Goal: Transaction & Acquisition: Purchase product/service

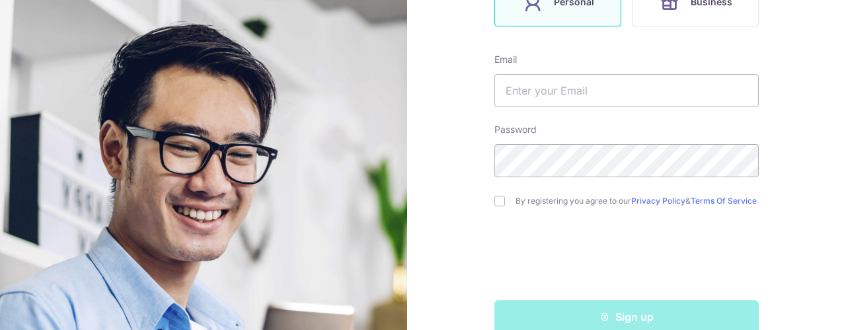
scroll to position [264, 0]
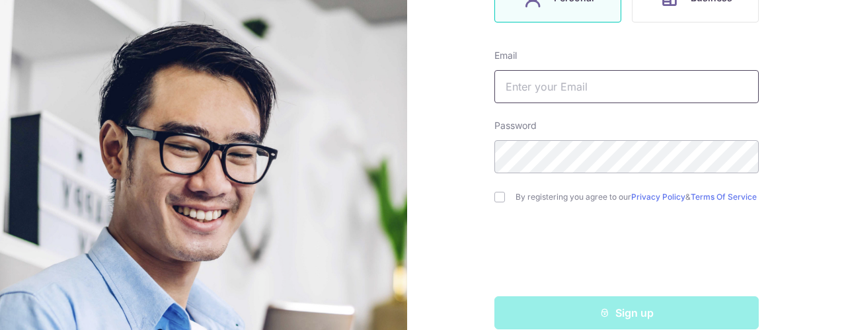
click at [542, 90] on input "text" at bounding box center [626, 86] width 264 height 33
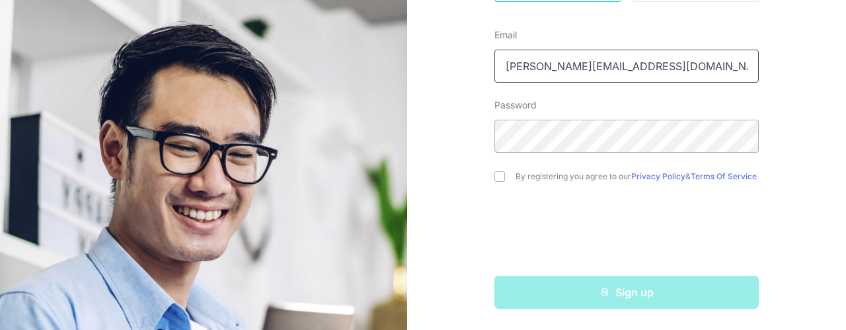
type input "[PERSON_NAME][EMAIL_ADDRESS][DOMAIN_NAME]"
click at [499, 172] on input "checkbox" at bounding box center [499, 176] width 11 height 11
checkbox input "true"
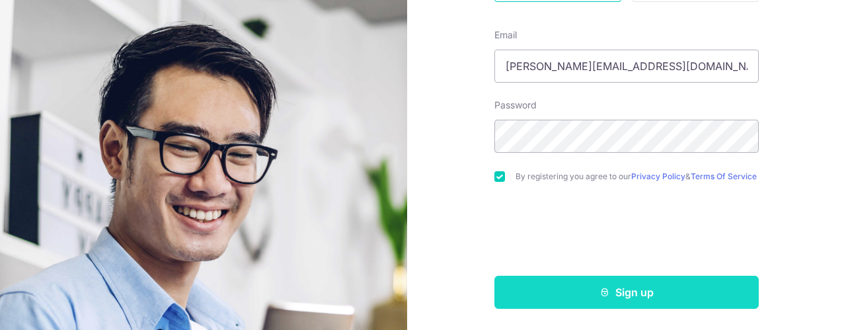
click at [610, 291] on button "Sign up" at bounding box center [626, 291] width 264 height 33
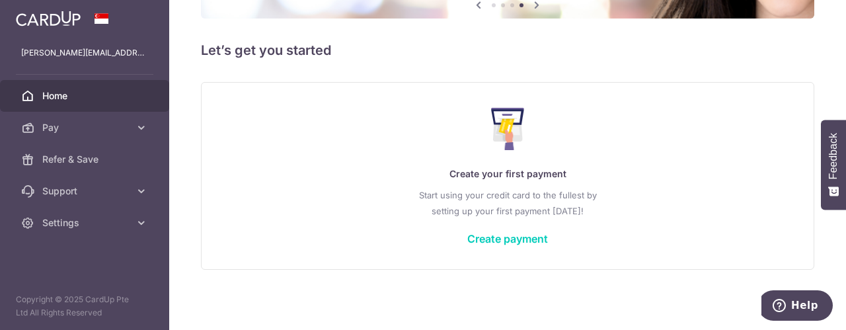
scroll to position [152, 0]
click at [489, 236] on link "Create payment" at bounding box center [507, 237] width 81 height 13
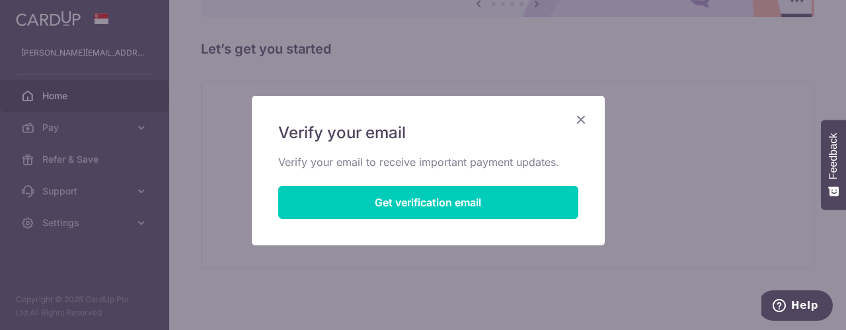
click at [577, 117] on icon "Close" at bounding box center [581, 119] width 16 height 17
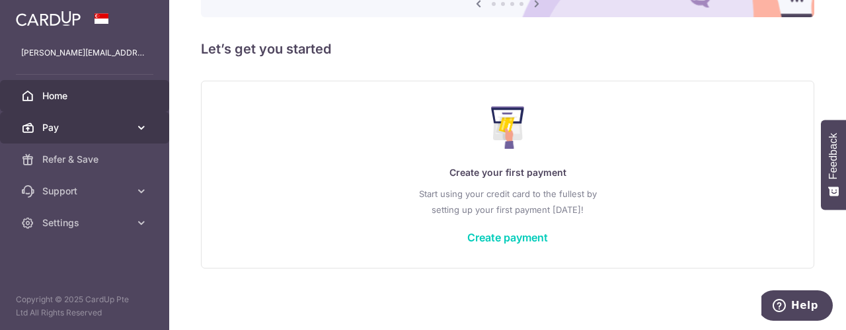
click at [46, 129] on span "Pay" at bounding box center [85, 127] width 87 height 13
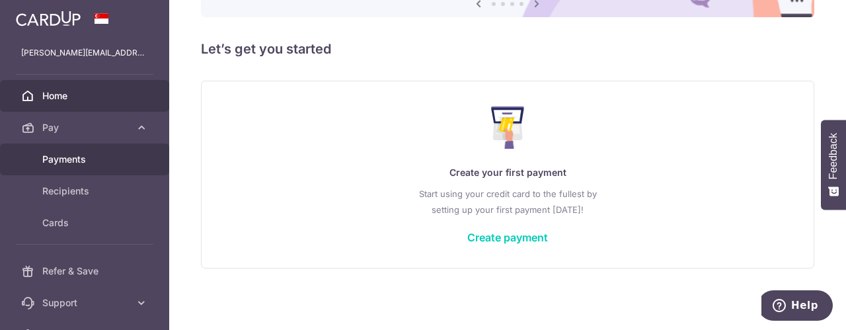
click at [81, 157] on span "Payments" at bounding box center [85, 159] width 87 height 13
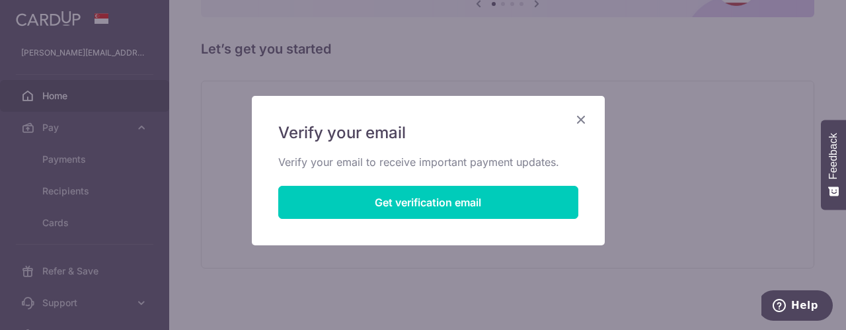
scroll to position [10, 0]
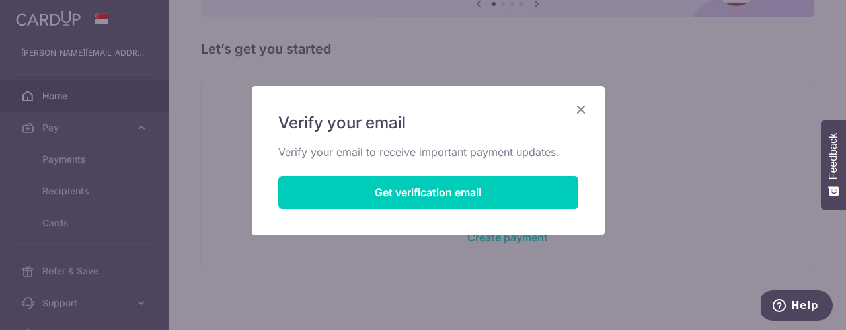
click at [573, 109] on icon "Close" at bounding box center [581, 109] width 16 height 17
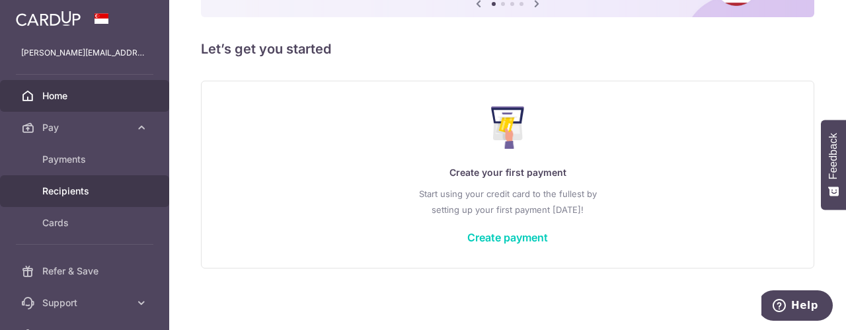
click at [75, 194] on span "Recipients" at bounding box center [85, 190] width 87 height 13
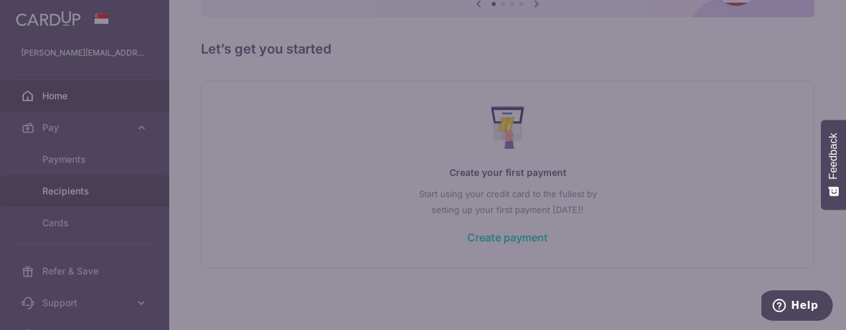
scroll to position [0, 0]
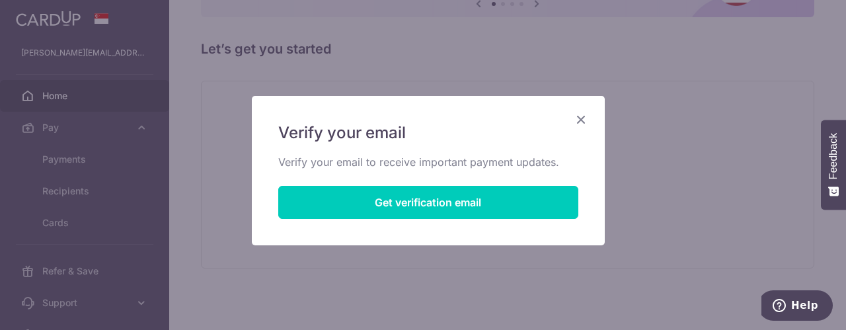
click at [580, 117] on icon "Close" at bounding box center [581, 119] width 16 height 17
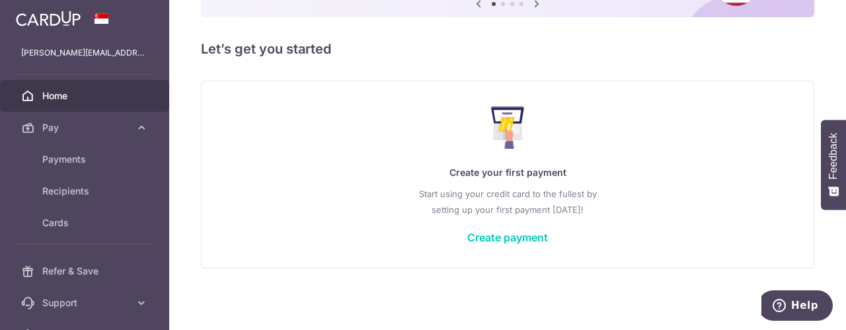
click at [67, 94] on span "Home" at bounding box center [85, 95] width 87 height 13
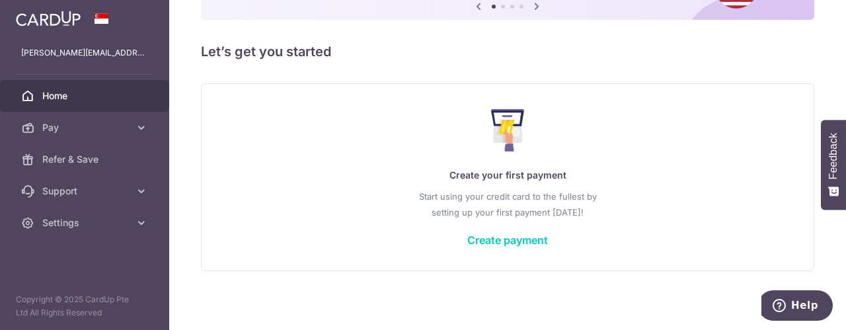
scroll to position [152, 0]
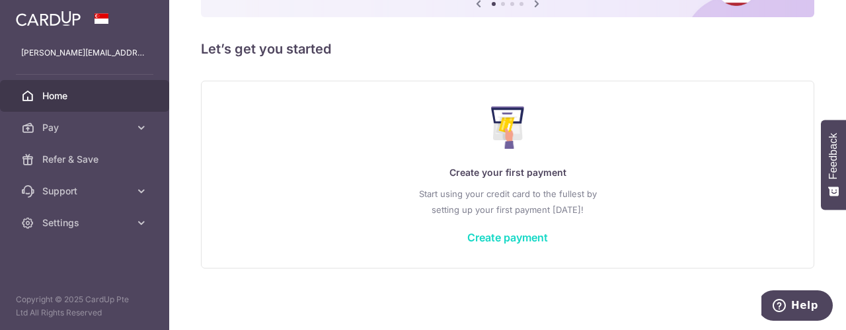
click at [490, 237] on link "Create payment" at bounding box center [507, 237] width 81 height 13
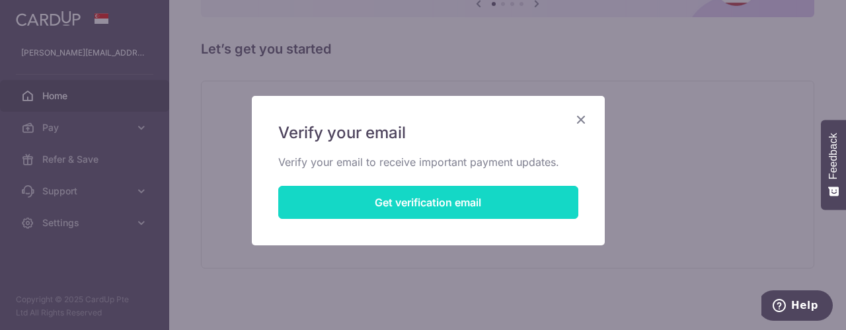
click at [423, 205] on button "Get verification email" at bounding box center [428, 202] width 300 height 33
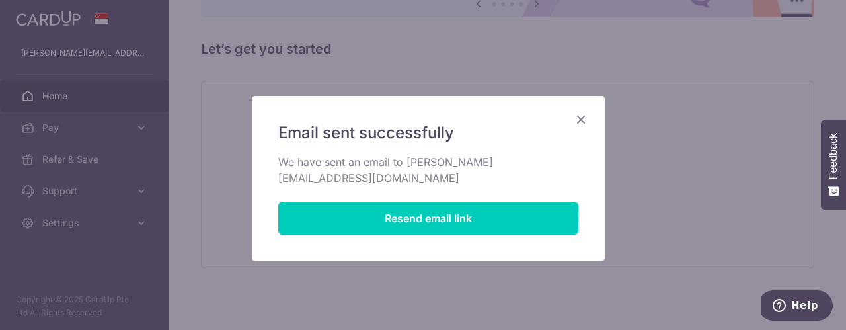
click at [579, 117] on icon "Close" at bounding box center [581, 119] width 16 height 17
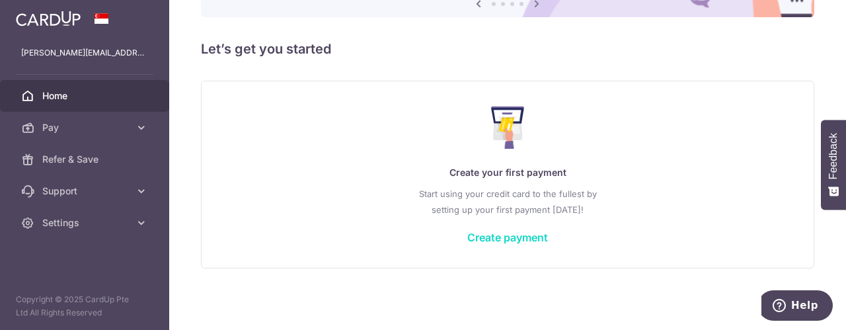
click at [501, 236] on link "Create payment" at bounding box center [507, 237] width 81 height 13
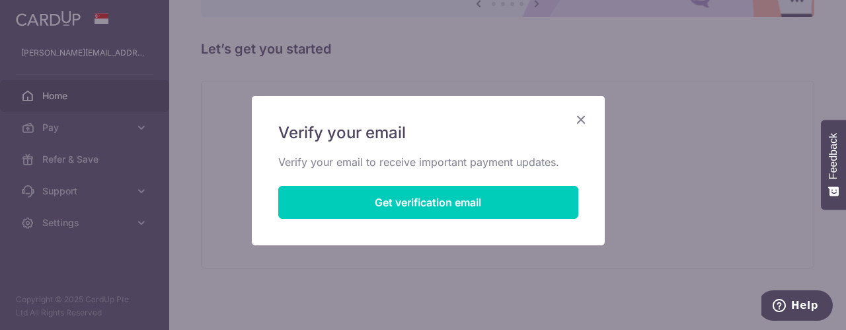
click at [577, 116] on icon "Close" at bounding box center [581, 119] width 16 height 17
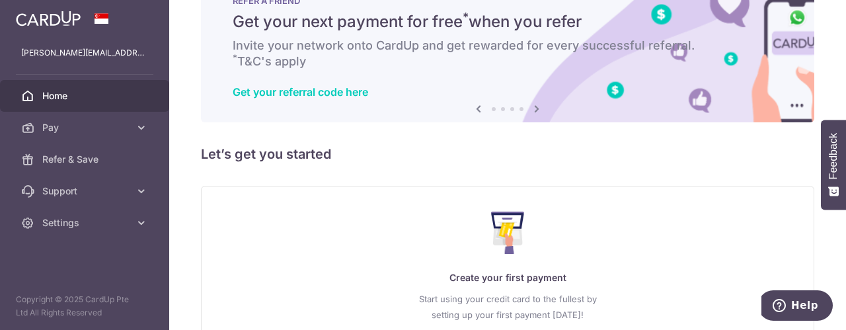
scroll to position [0, 0]
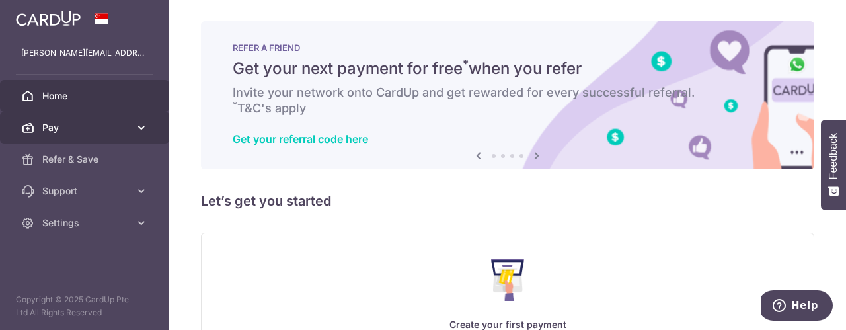
click at [63, 127] on span "Pay" at bounding box center [85, 127] width 87 height 13
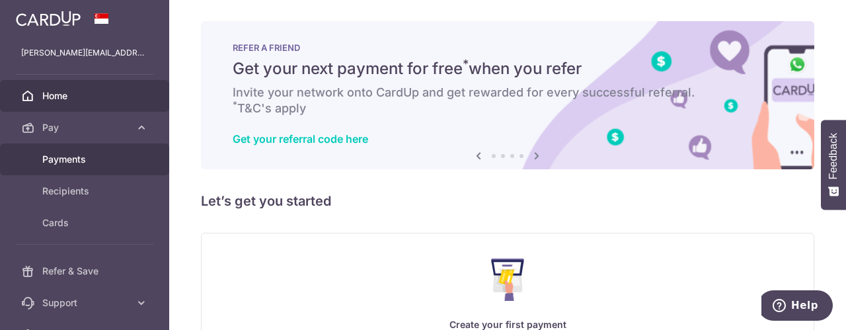
click at [69, 158] on span "Payments" at bounding box center [85, 159] width 87 height 13
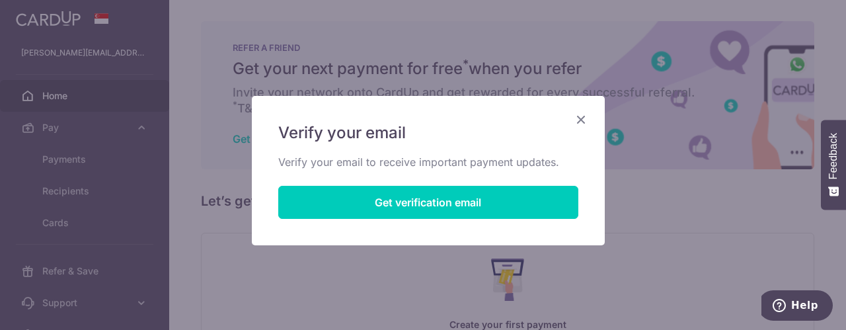
click at [577, 120] on icon "Close" at bounding box center [581, 119] width 16 height 17
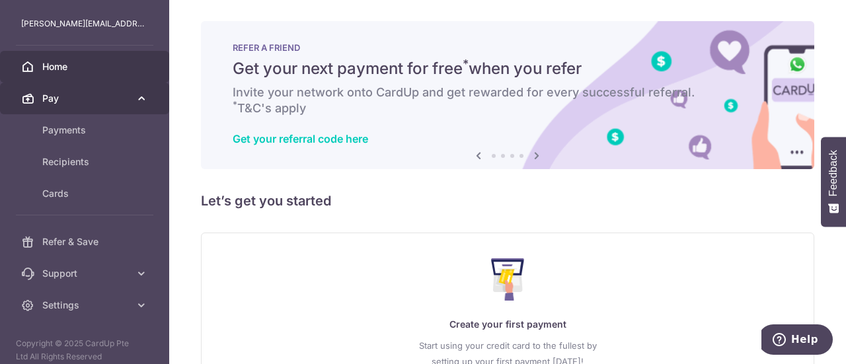
scroll to position [38, 0]
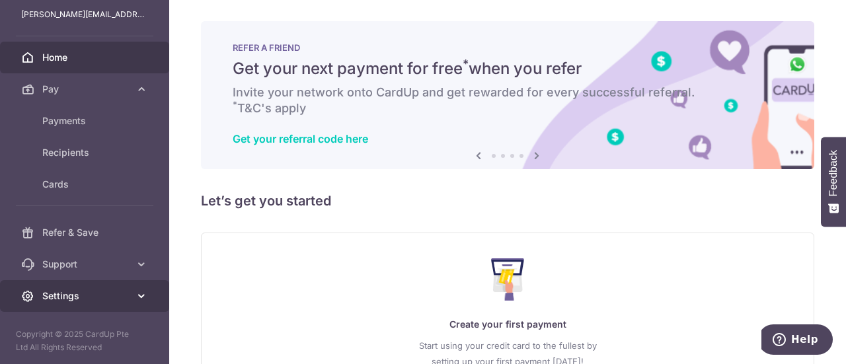
click at [139, 293] on icon at bounding box center [141, 295] width 13 height 13
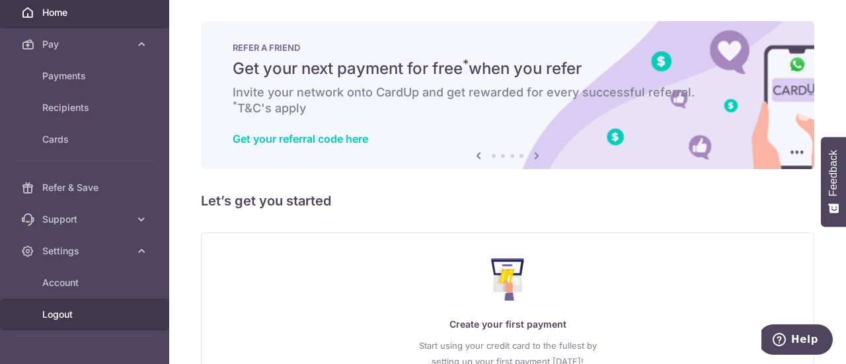
scroll to position [118, 0]
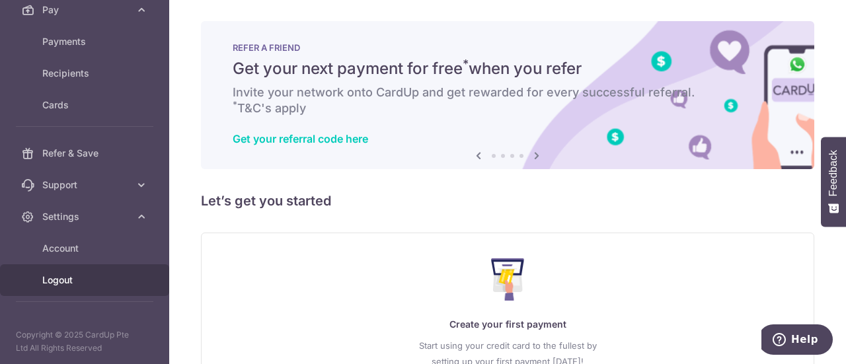
click at [74, 277] on span "Logout" at bounding box center [85, 279] width 87 height 13
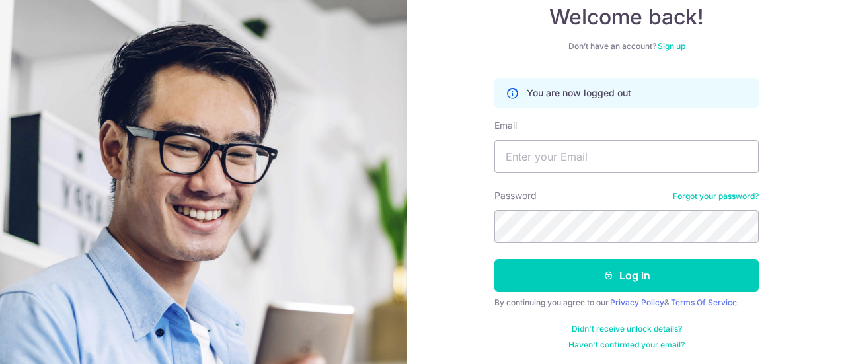
scroll to position [134, 0]
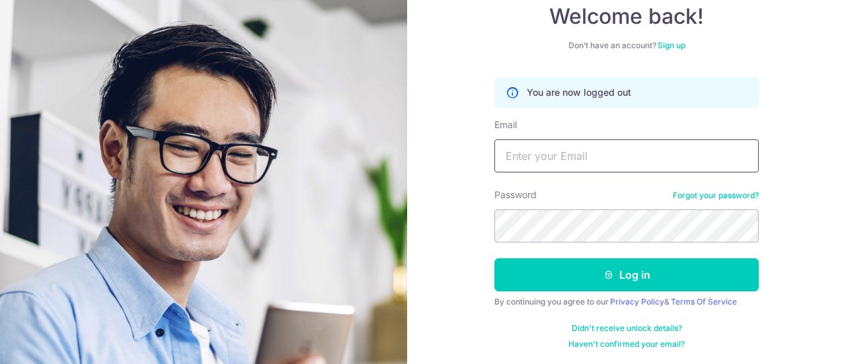
click at [539, 158] on input "Email" at bounding box center [626, 155] width 264 height 33
type input "[PERSON_NAME][EMAIL_ADDRESS][DOMAIN_NAME]"
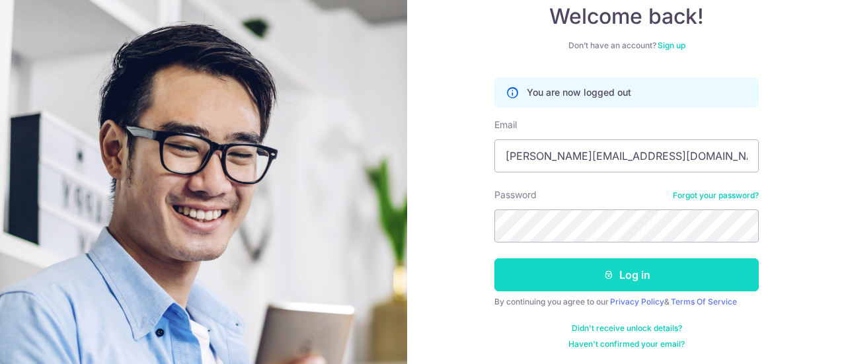
click at [631, 272] on button "Log in" at bounding box center [626, 274] width 264 height 33
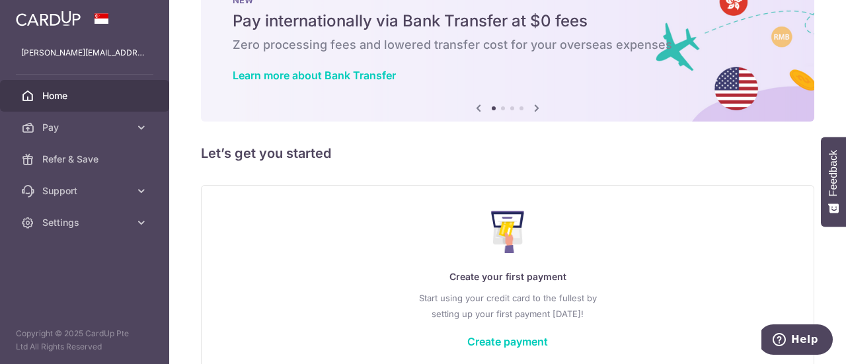
scroll to position [118, 0]
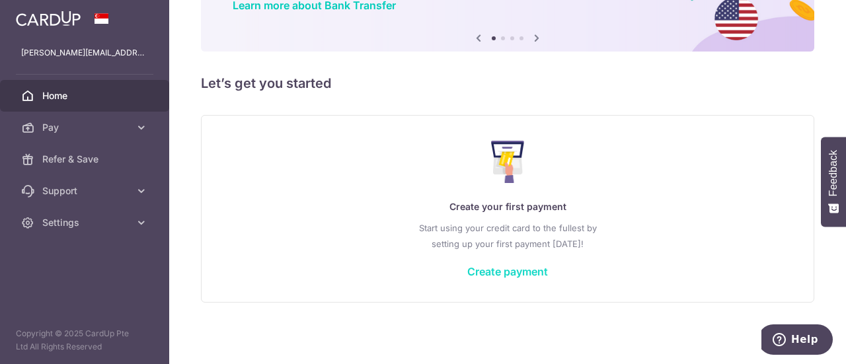
click at [510, 273] on link "Create payment" at bounding box center [507, 271] width 81 height 13
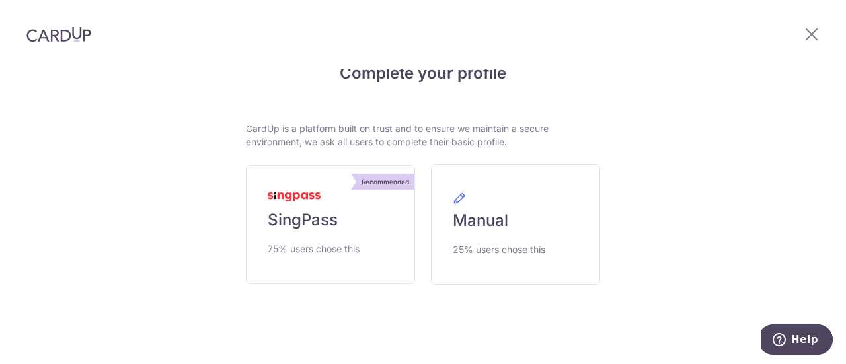
scroll to position [54, 0]
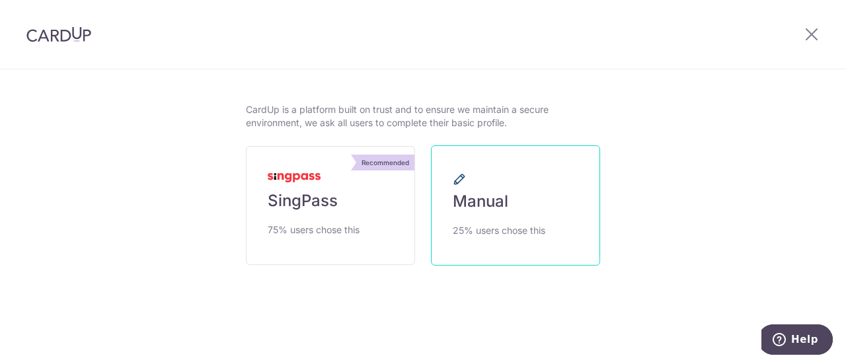
click at [517, 203] on link "Manual 25% users chose this" at bounding box center [515, 205] width 169 height 120
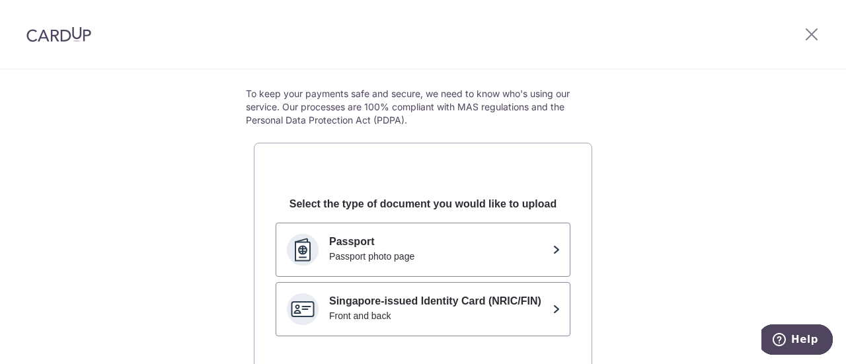
scroll to position [198, 0]
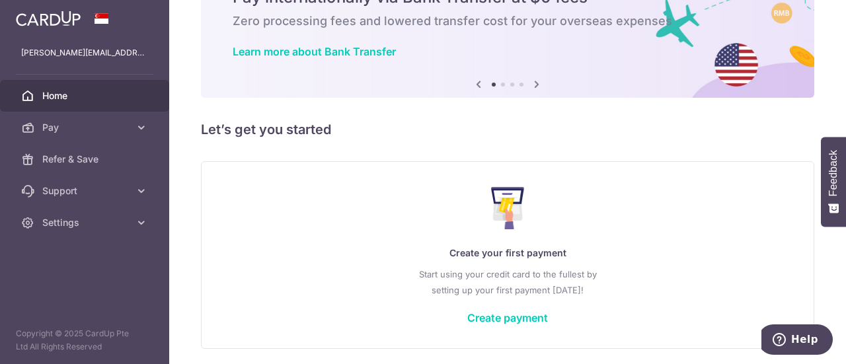
scroll to position [118, 0]
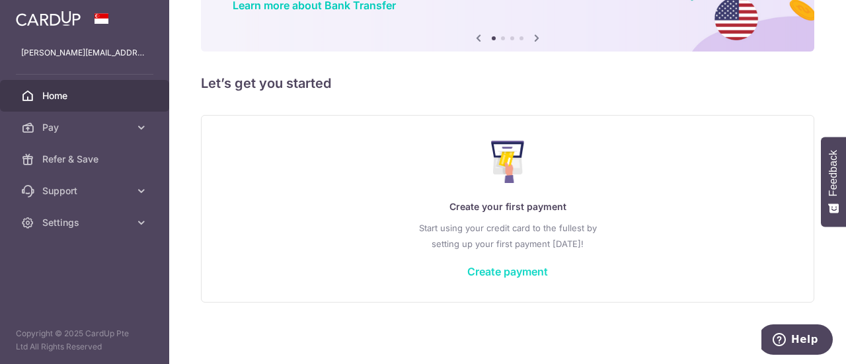
click at [499, 273] on link "Create payment" at bounding box center [507, 271] width 81 height 13
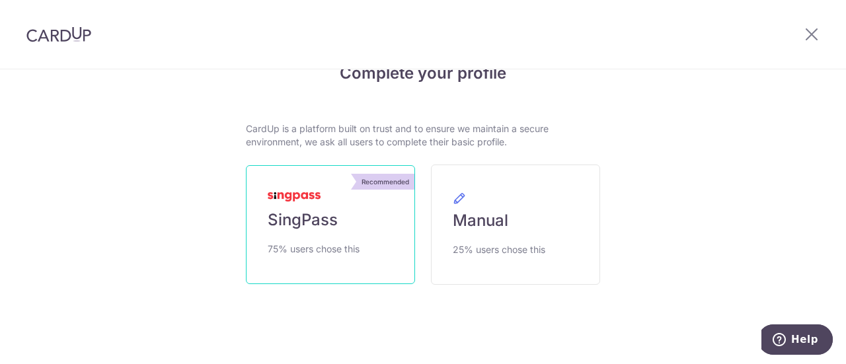
scroll to position [54, 0]
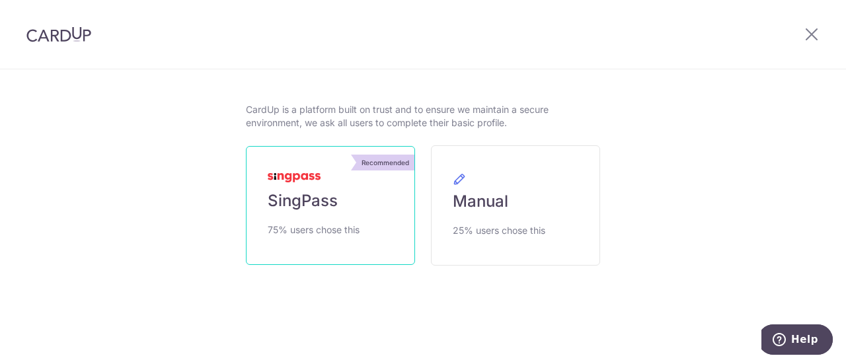
click at [301, 194] on span "SingPass" at bounding box center [303, 200] width 70 height 21
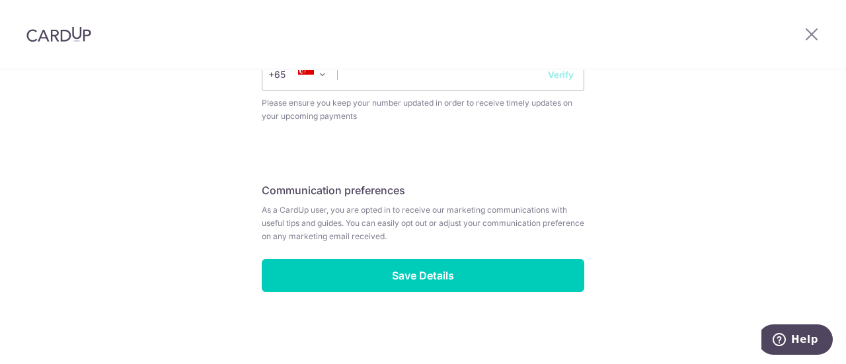
scroll to position [548, 0]
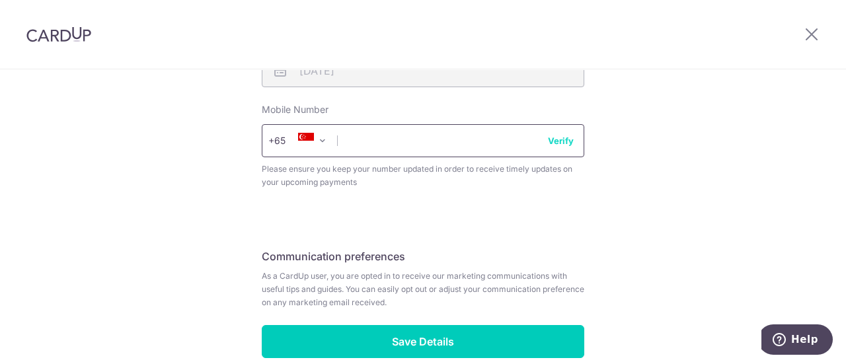
click at [394, 135] on input "text" at bounding box center [423, 140] width 322 height 33
type input "9"
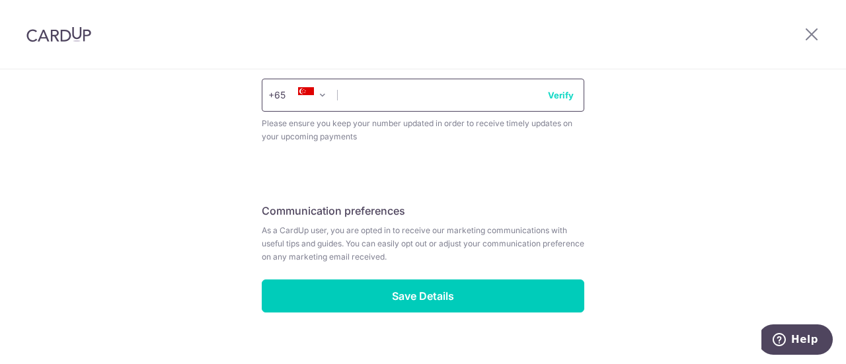
scroll to position [614, 0]
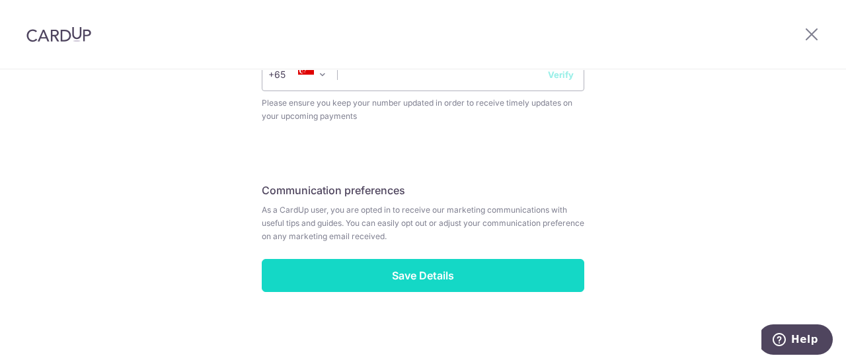
click at [420, 274] on input "Save Details" at bounding box center [423, 275] width 322 height 33
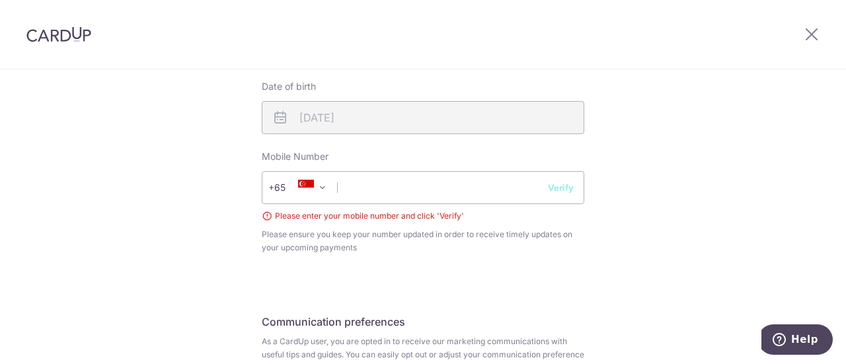
scroll to position [500, 0]
click at [365, 187] on input "text" at bounding box center [423, 188] width 322 height 33
type input "98333383"
click at [559, 191] on button "Verify" at bounding box center [561, 188] width 26 height 13
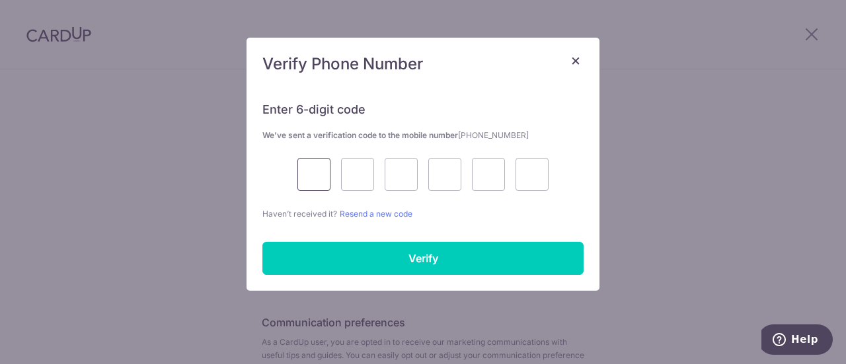
click at [313, 174] on input "text" at bounding box center [313, 174] width 33 height 33
type input "5"
type input "4"
type input "3"
type input "6"
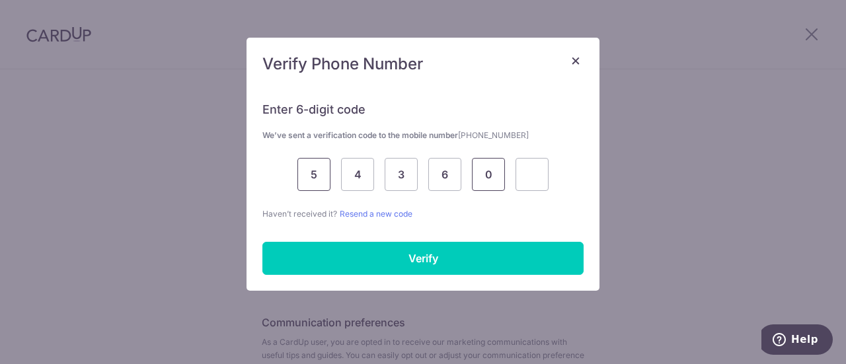
type input "0"
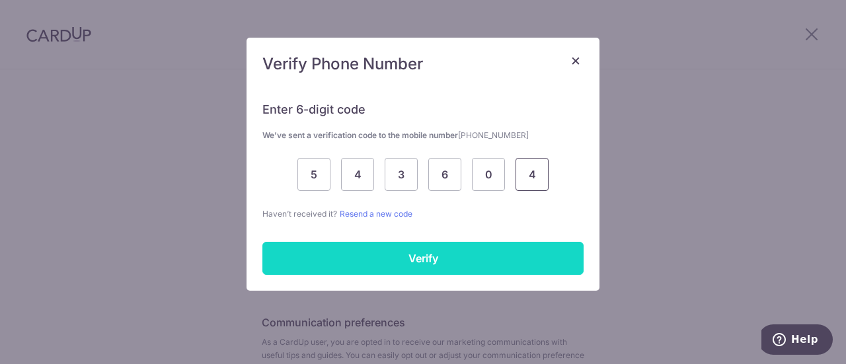
type input "4"
click at [417, 261] on input "Verify" at bounding box center [422, 258] width 321 height 33
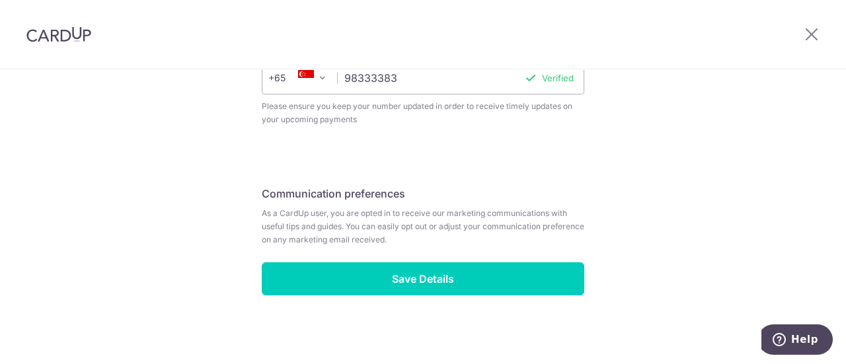
scroll to position [614, 0]
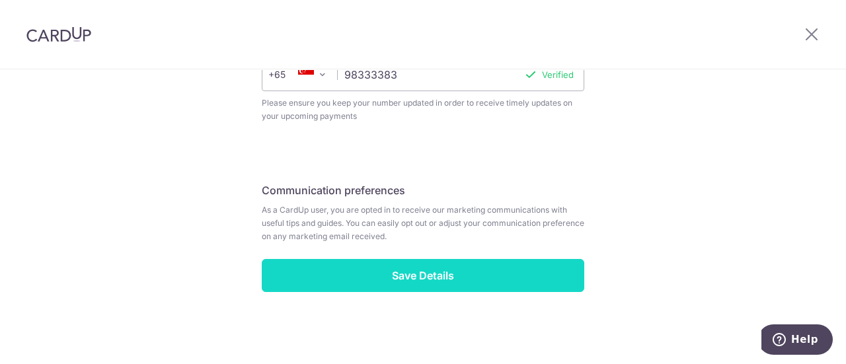
click at [423, 272] on input "Save Details" at bounding box center [423, 275] width 322 height 33
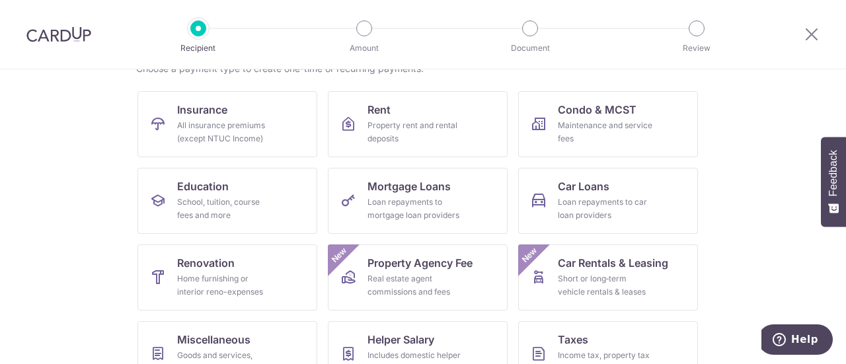
scroll to position [132, 0]
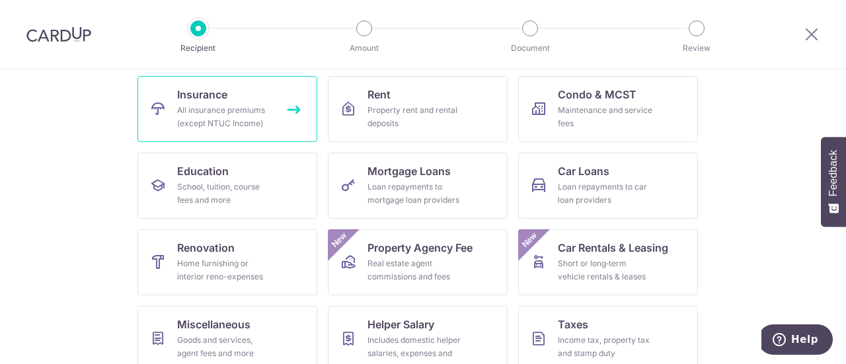
click at [222, 106] on div "All insurance premiums (except NTUC Income)" at bounding box center [224, 117] width 95 height 26
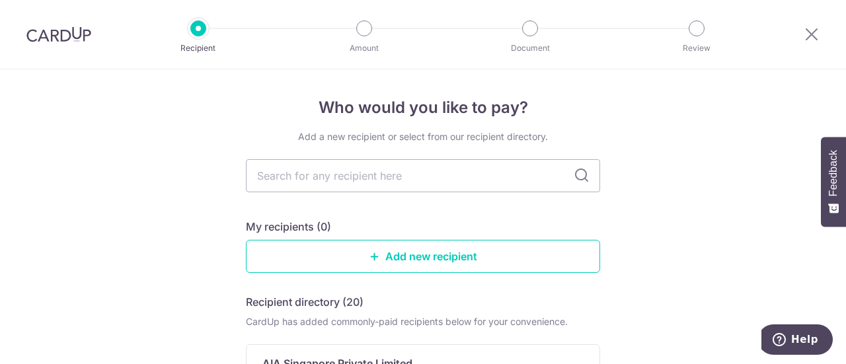
click at [573, 174] on icon at bounding box center [581, 176] width 16 height 16
click at [537, 174] on input "text" at bounding box center [423, 175] width 354 height 33
type input "aia"
click at [581, 174] on icon at bounding box center [581, 176] width 16 height 16
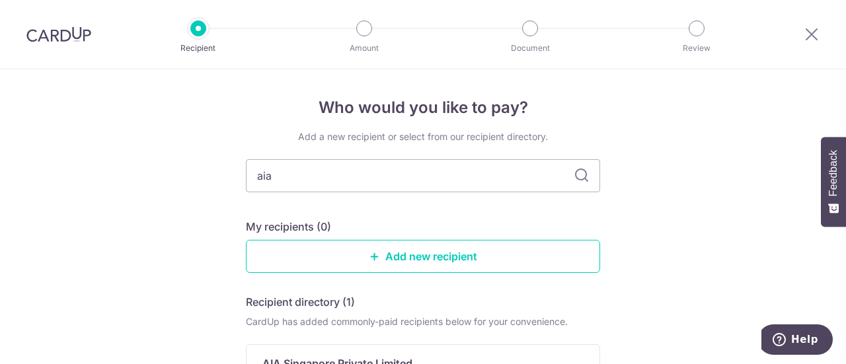
click at [581, 174] on icon at bounding box center [581, 176] width 16 height 16
click at [387, 175] on input "aia" at bounding box center [423, 175] width 354 height 33
type input "a"
click at [317, 172] on input "text" at bounding box center [423, 175] width 354 height 33
type input "aia"
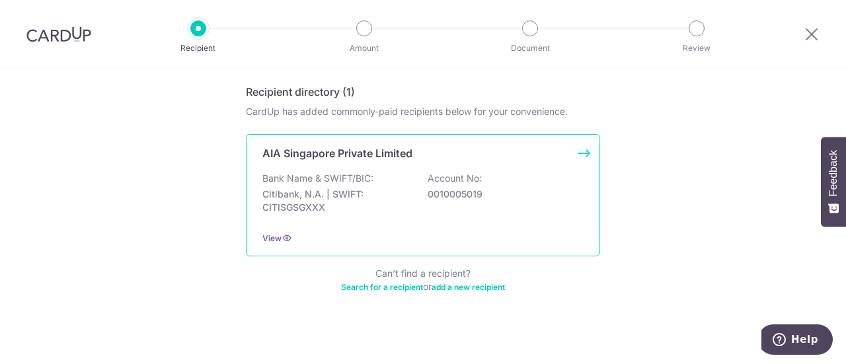
scroll to position [215, 0]
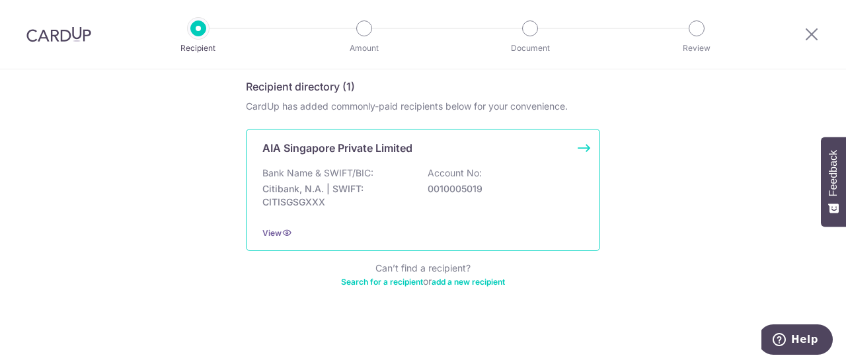
click at [323, 180] on div "Bank Name & SWIFT/BIC: Citibank, N.A. | SWIFT: CITISGSGXXX Account No: 00100050…" at bounding box center [422, 190] width 321 height 49
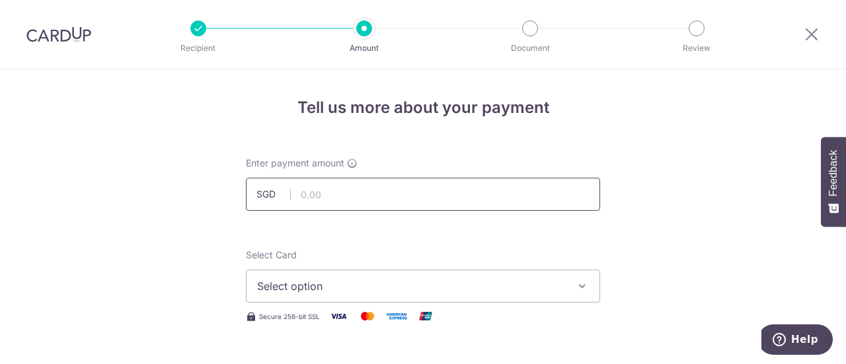
click at [448, 193] on input "text" at bounding box center [423, 194] width 354 height 33
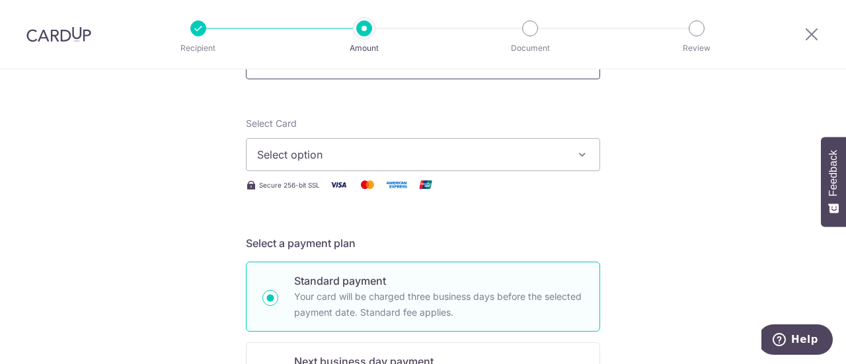
scroll to position [132, 0]
type input "1,930.00"
click at [558, 155] on span "Select option" at bounding box center [411, 154] width 308 height 16
click at [523, 154] on span "Select option" at bounding box center [411, 154] width 308 height 16
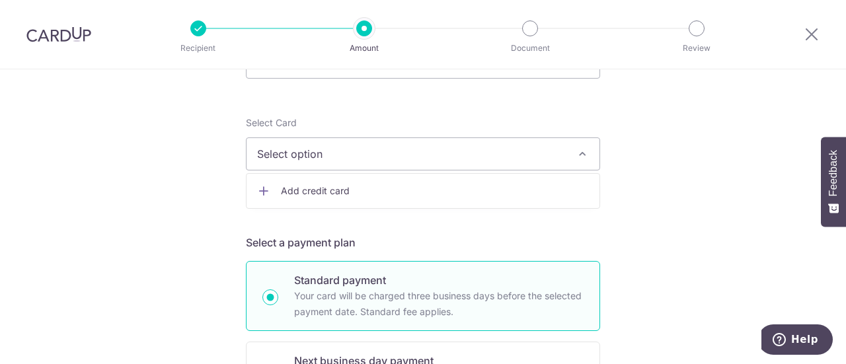
click at [435, 187] on span "Add credit card" at bounding box center [435, 190] width 308 height 13
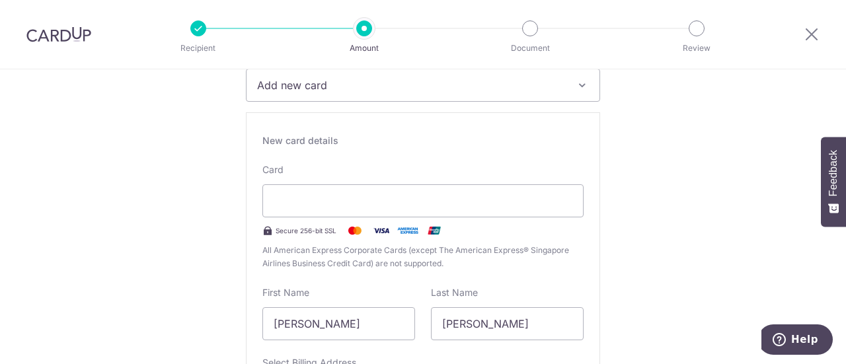
scroll to position [264, 0]
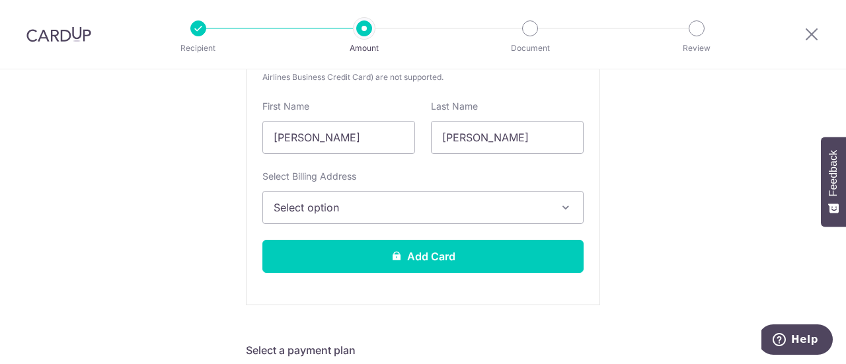
scroll to position [396, 0]
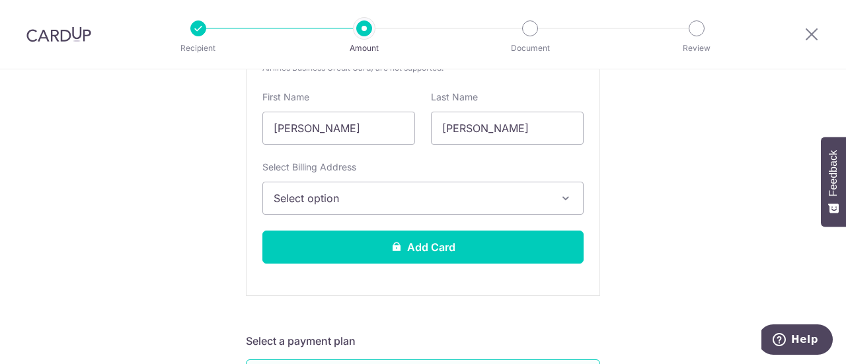
click at [562, 195] on icon "button" at bounding box center [565, 198] width 13 height 13
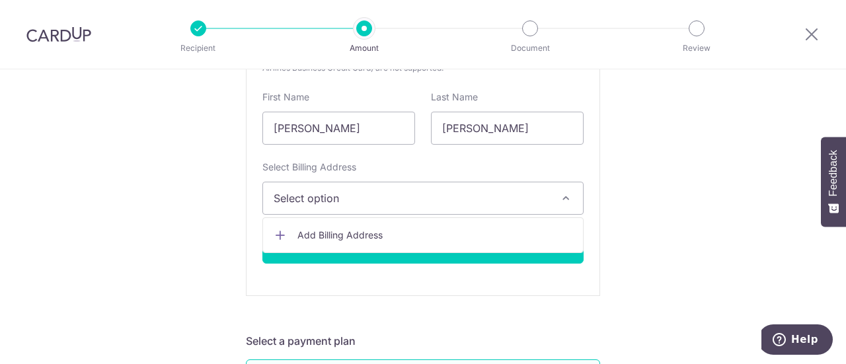
click at [562, 195] on icon "button" at bounding box center [565, 198] width 13 height 13
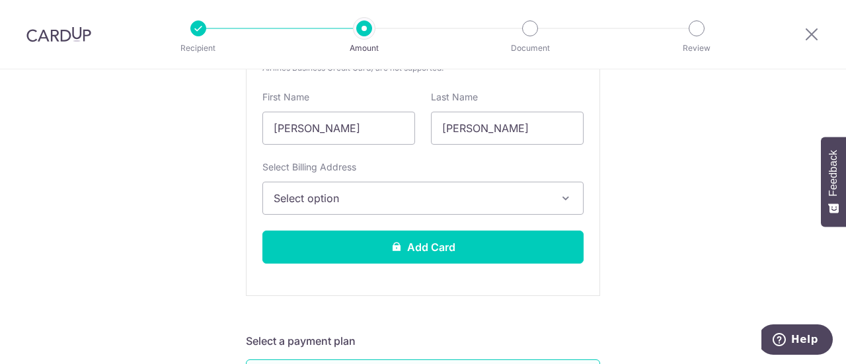
click at [562, 195] on icon "button" at bounding box center [565, 198] width 13 height 13
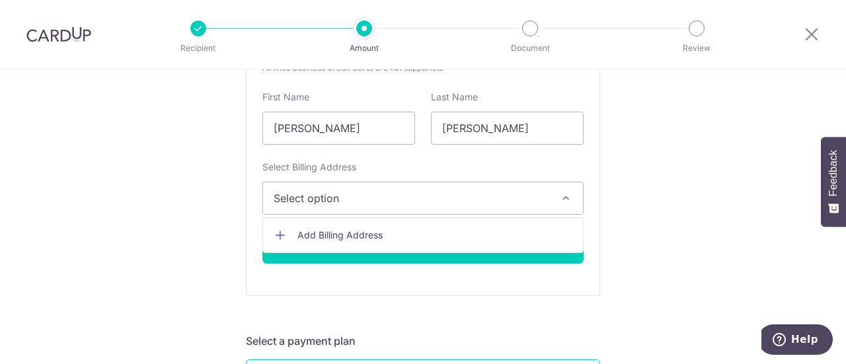
click at [562, 195] on icon "button" at bounding box center [565, 198] width 13 height 13
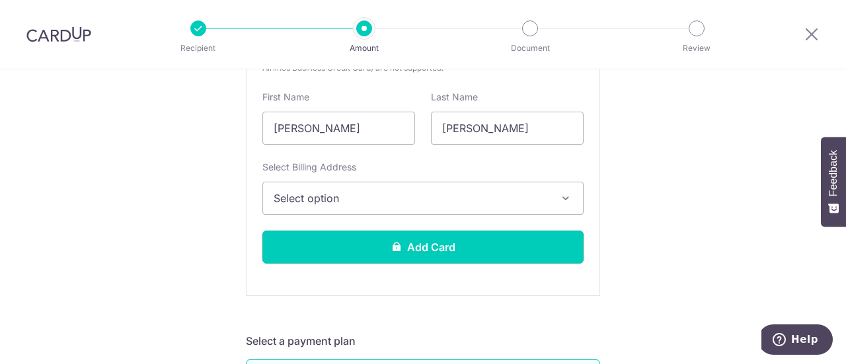
drag, startPoint x: 433, startPoint y: 242, endPoint x: 443, endPoint y: 240, distance: 10.3
click at [433, 242] on button "Add Card" at bounding box center [422, 247] width 321 height 33
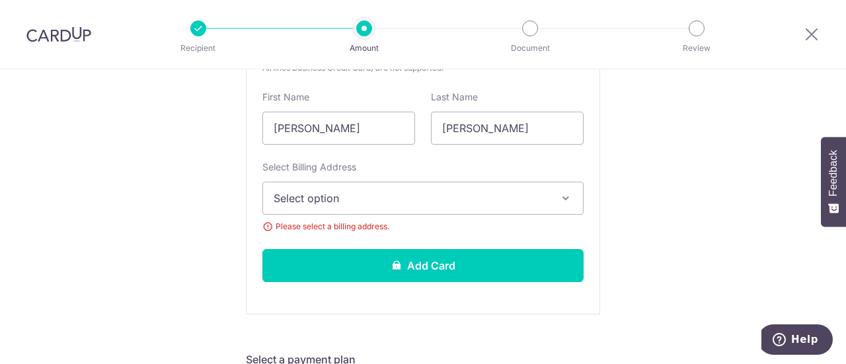
click at [392, 188] on button "Select option" at bounding box center [422, 198] width 321 height 33
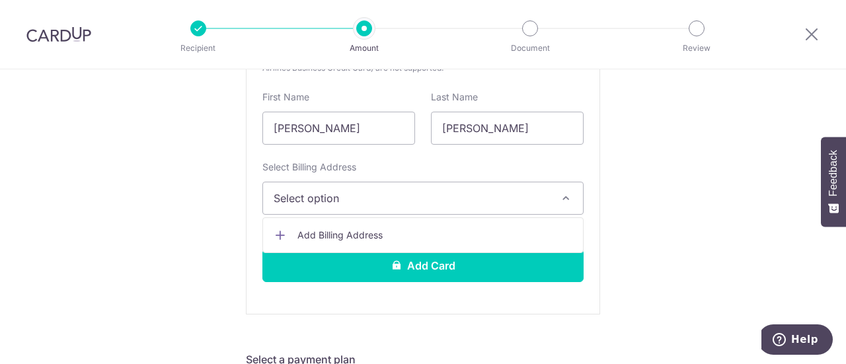
click at [357, 229] on span "Add Billing Address" at bounding box center [434, 235] width 275 height 13
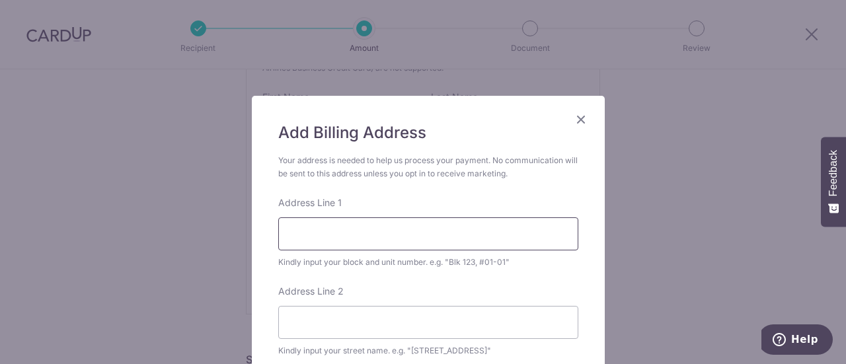
click at [360, 222] on input "Address Line 1" at bounding box center [428, 233] width 300 height 33
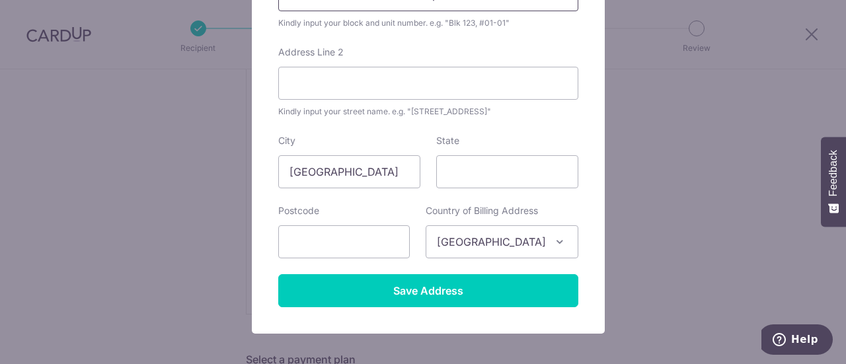
scroll to position [264, 0]
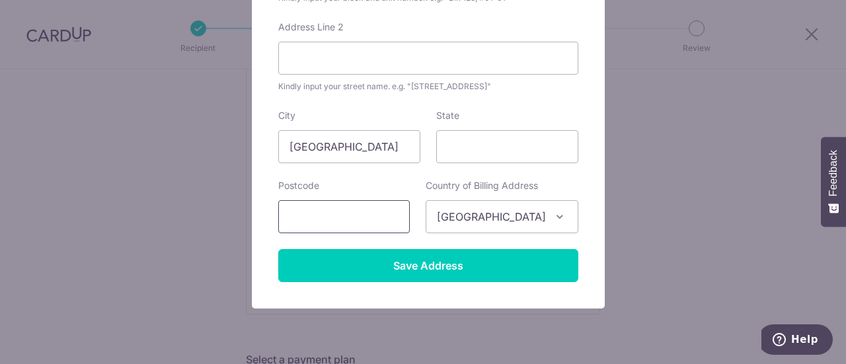
type input "51 Tampines Ave 1 #07-04 The Tropica"
click at [353, 215] on input "text" at bounding box center [343, 216] width 131 height 33
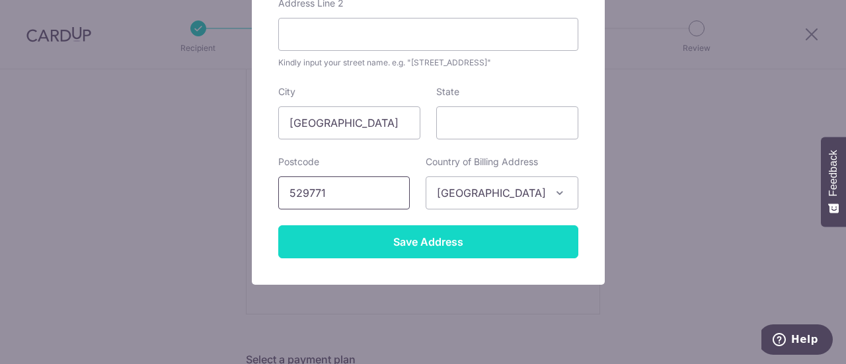
scroll to position [303, 0]
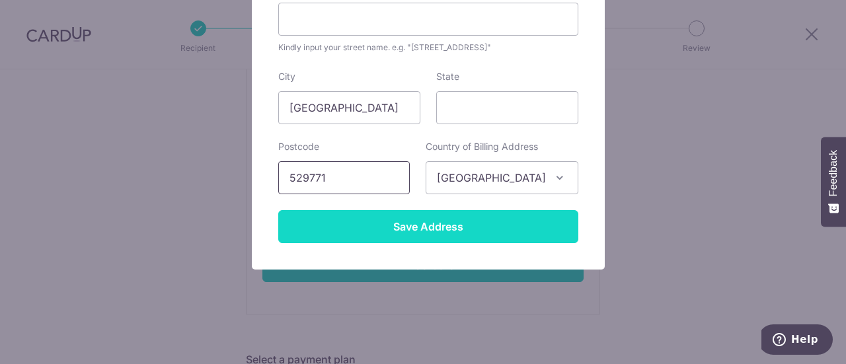
type input "529771"
click at [430, 224] on input "Save Address" at bounding box center [428, 226] width 300 height 33
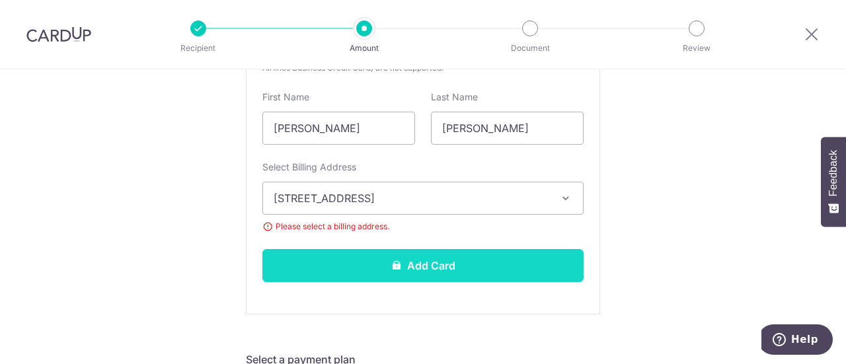
click at [431, 260] on button "Add Card" at bounding box center [422, 265] width 321 height 33
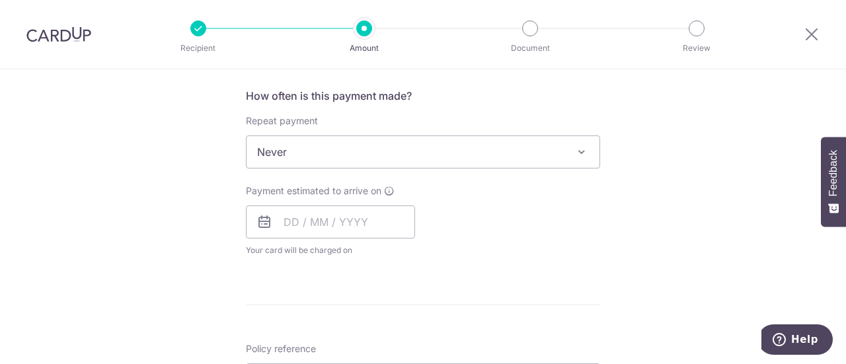
scroll to position [528, 0]
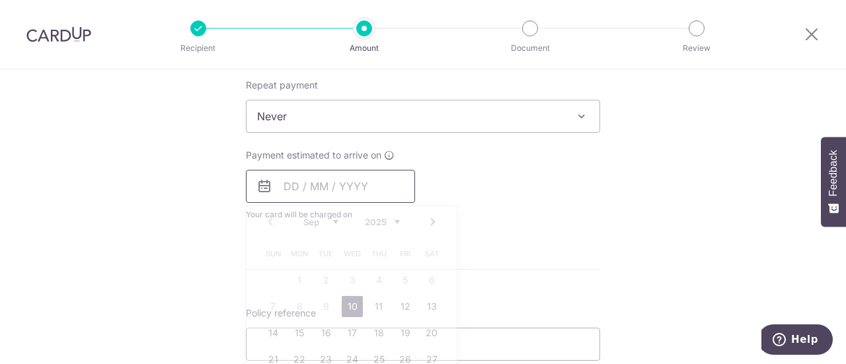
click at [289, 183] on input "text" at bounding box center [330, 186] width 169 height 33
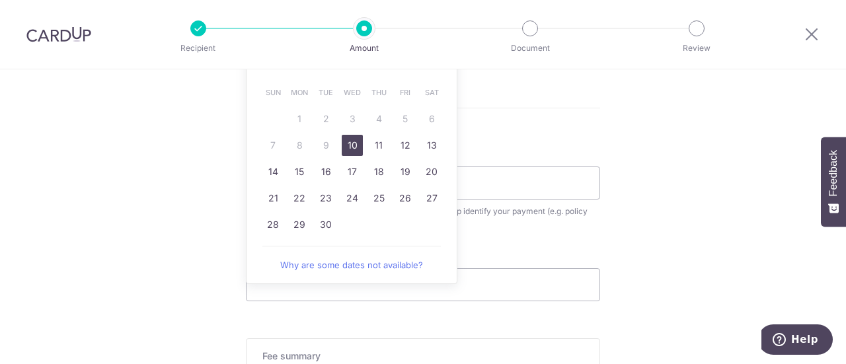
scroll to position [661, 0]
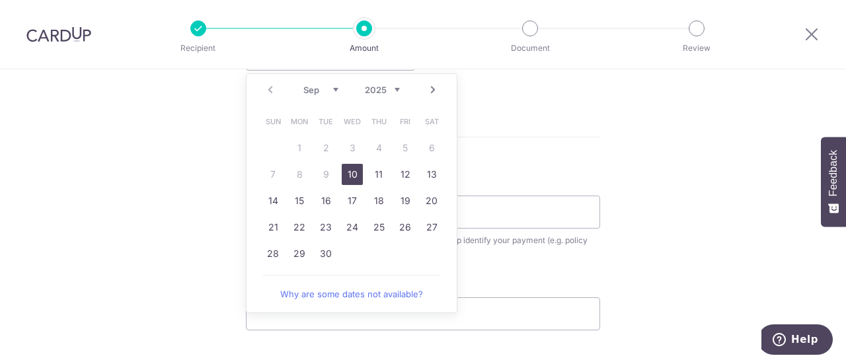
click at [350, 174] on link "10" at bounding box center [352, 174] width 21 height 21
type input "[DATE]"
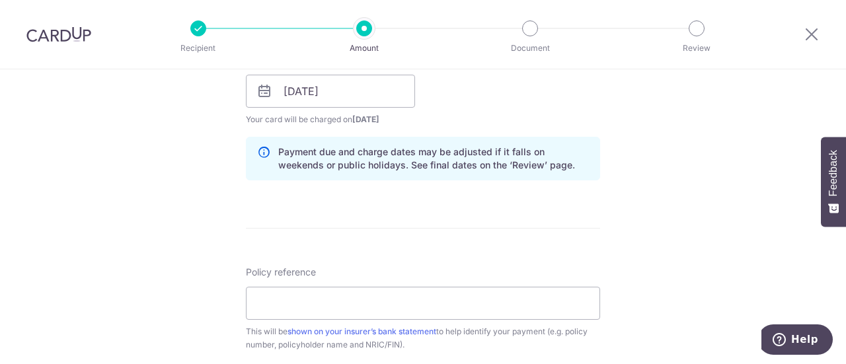
scroll to position [595, 0]
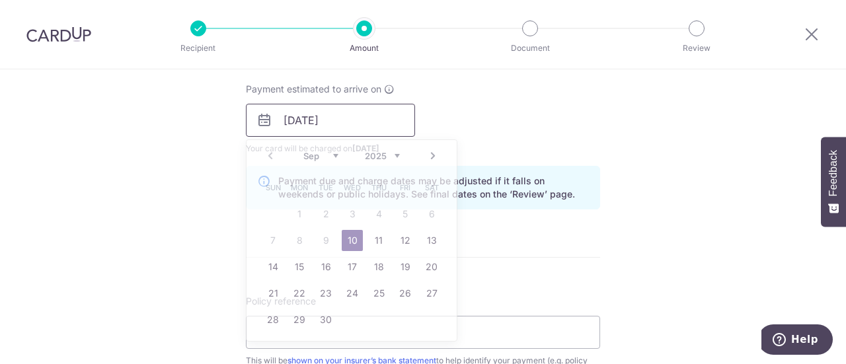
click at [334, 118] on input "[DATE]" at bounding box center [330, 120] width 169 height 33
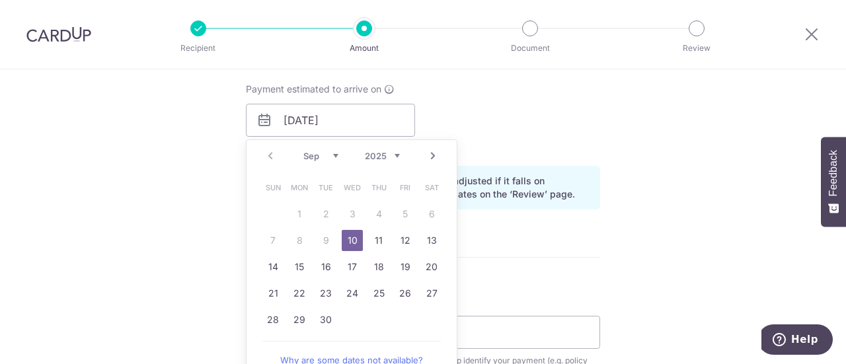
click at [355, 237] on link "10" at bounding box center [352, 240] width 21 height 21
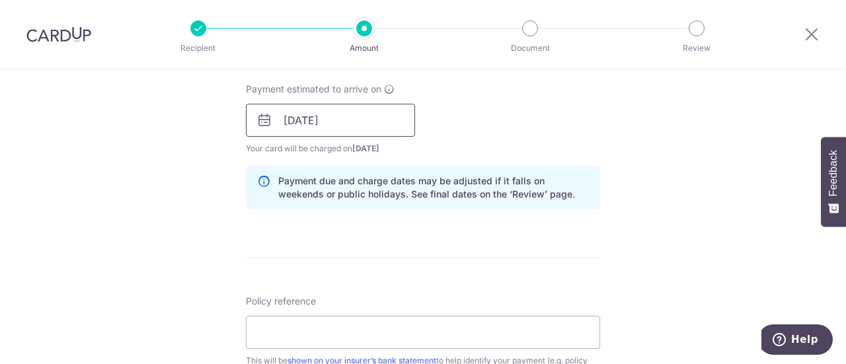
click at [317, 120] on input "[DATE]" at bounding box center [330, 120] width 169 height 33
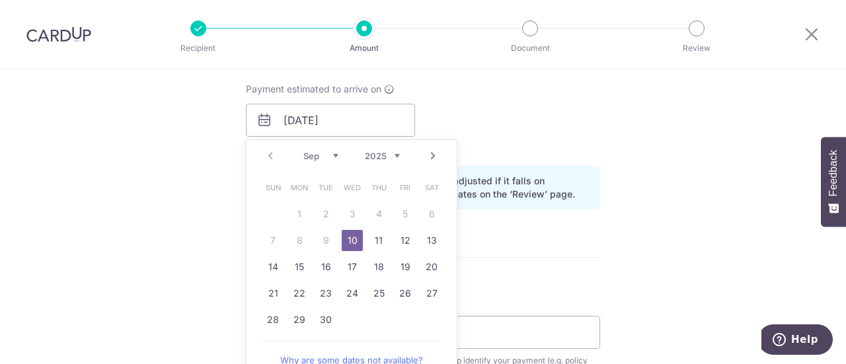
click at [272, 240] on table "Sun Mon Tue Wed Thu Fri Sat 1 2 3 4 5 6 7 8 9 10 11 12 13 14 15 16 17 18 19 20 …" at bounding box center [352, 253] width 185 height 159
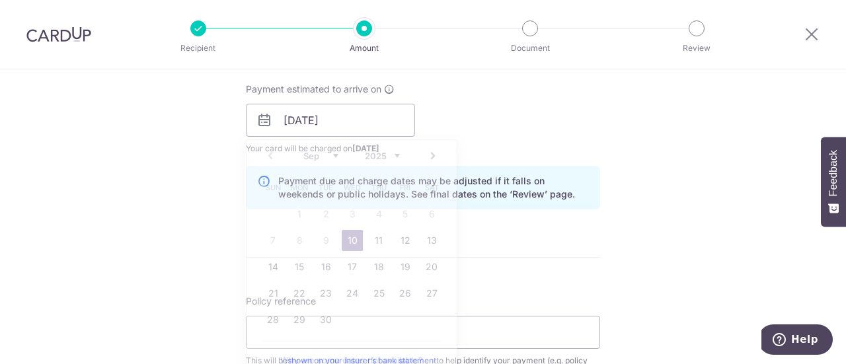
click at [168, 226] on div "Tell us more about your payment Enter payment amount SGD 1,930.00 1930.00 Card …" at bounding box center [423, 99] width 846 height 1249
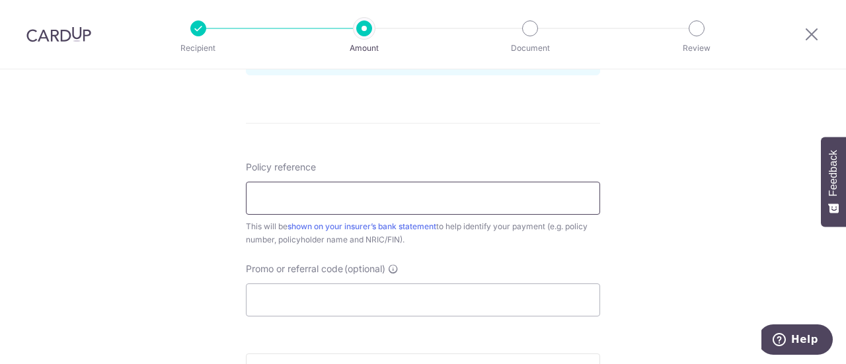
scroll to position [727, 0]
click at [285, 200] on input "Policy reference" at bounding box center [423, 200] width 354 height 33
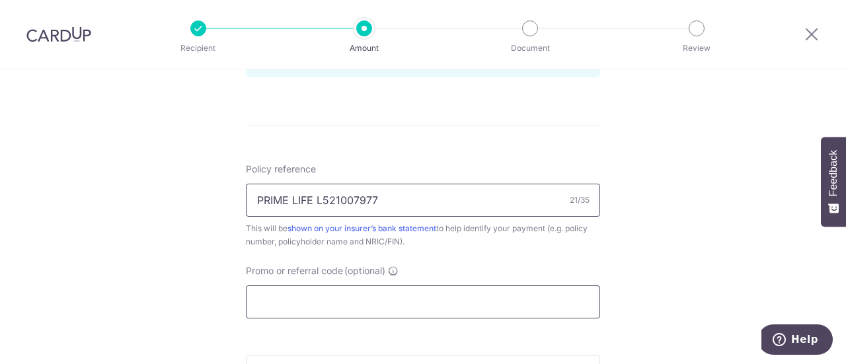
type input "PRIME LIFE L521007977"
click at [388, 304] on input "Promo or referral code (optional)" at bounding box center [423, 301] width 354 height 33
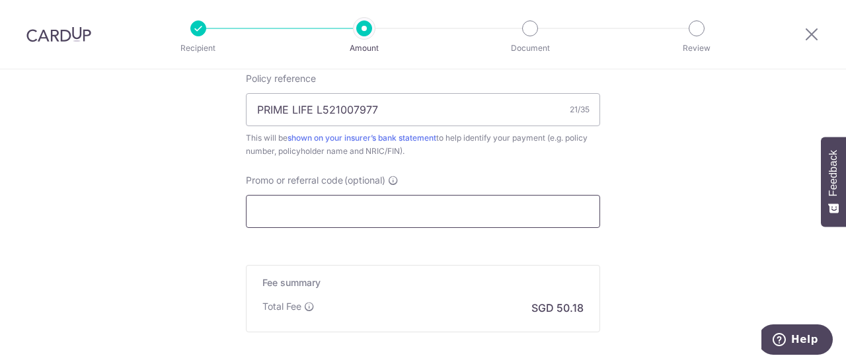
scroll to position [859, 0]
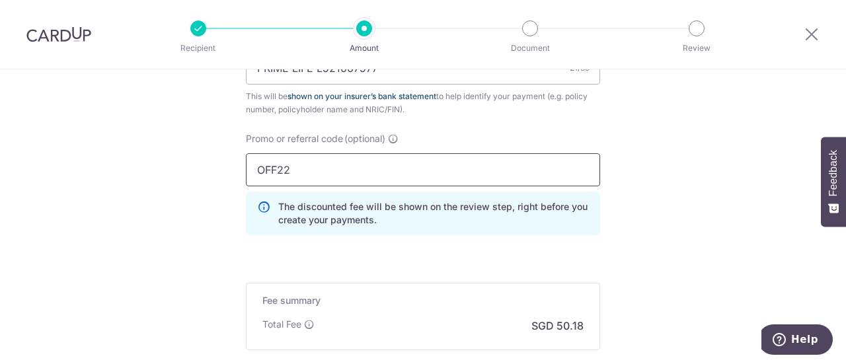
type input "OFF225"
drag, startPoint x: 323, startPoint y: 171, endPoint x: 234, endPoint y: 167, distance: 89.3
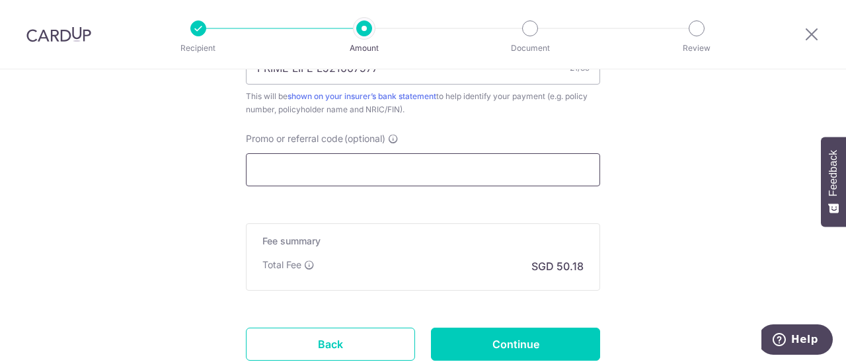
click at [284, 167] on input "Promo or referral code (optional)" at bounding box center [423, 169] width 354 height 33
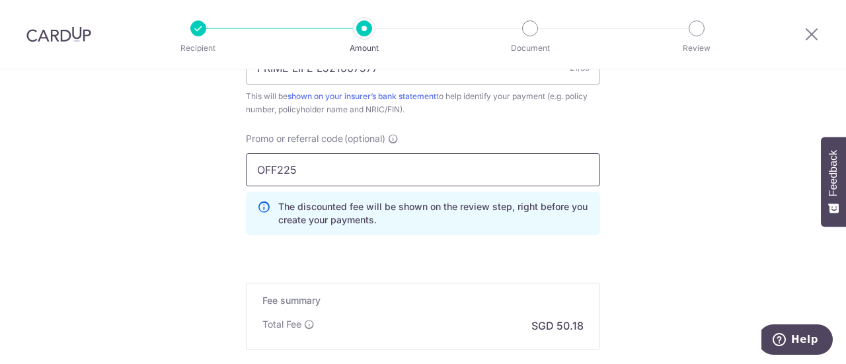
type input "OFF225"
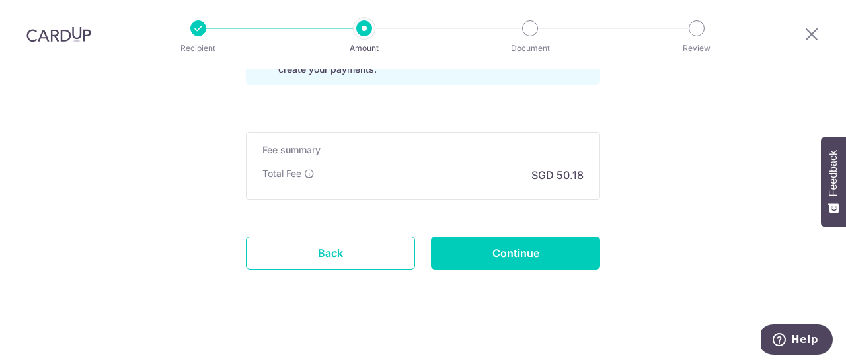
scroll to position [1010, 0]
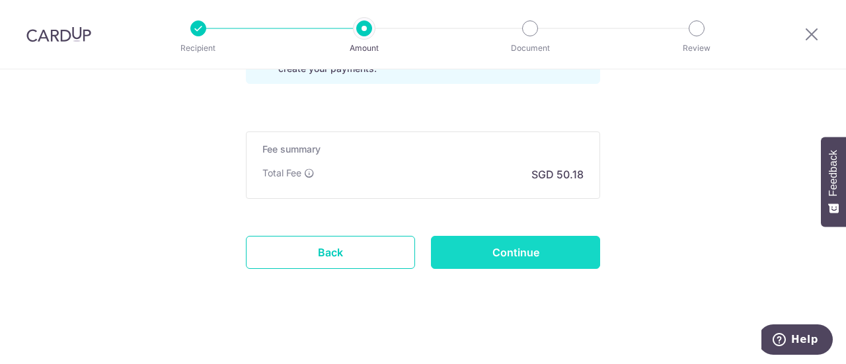
click at [515, 242] on input "Continue" at bounding box center [515, 252] width 169 height 33
type input "Create Schedule"
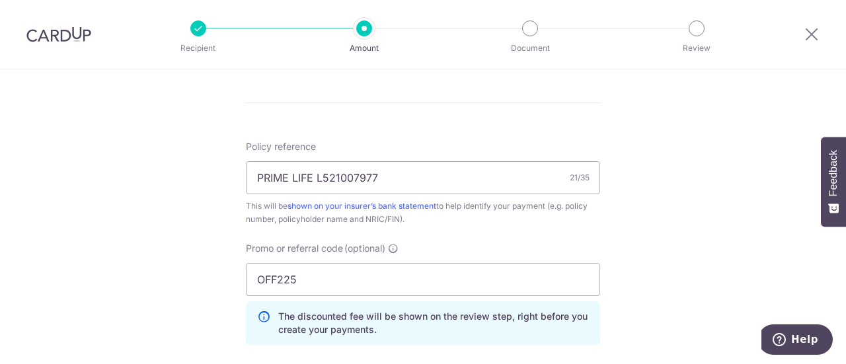
scroll to position [746, 0]
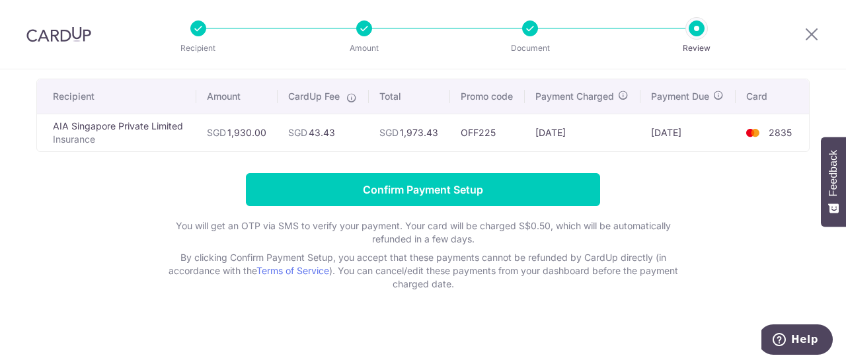
scroll to position [94, 0]
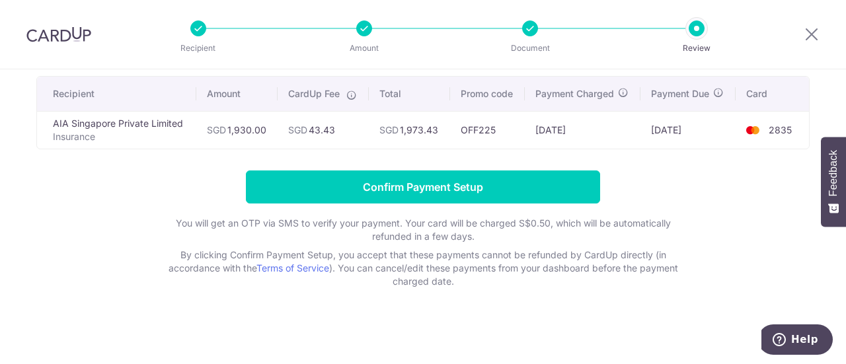
click at [349, 94] on icon at bounding box center [351, 95] width 11 height 11
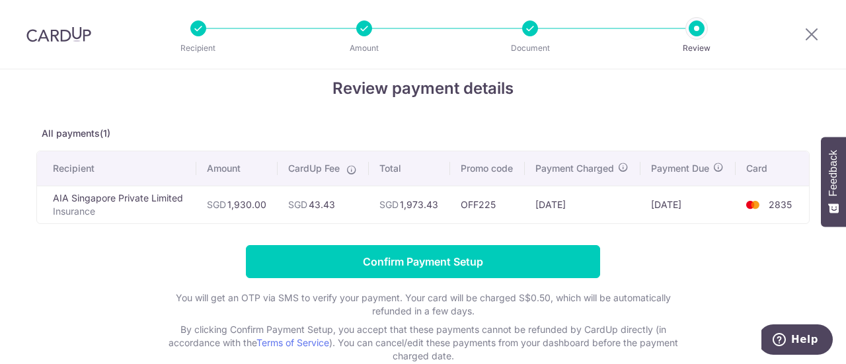
scroll to position [17, 0]
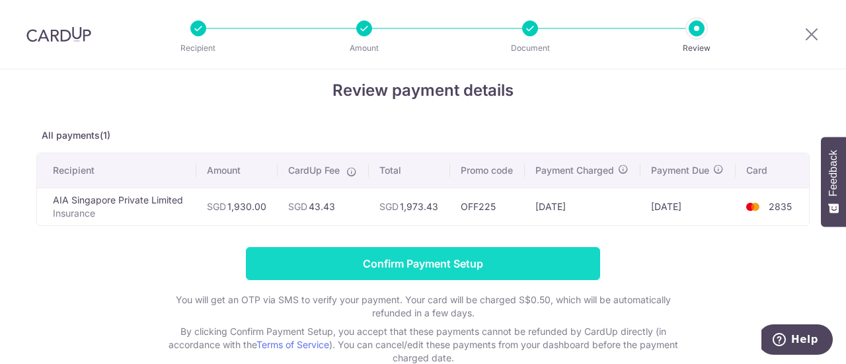
click at [424, 263] on input "Confirm Payment Setup" at bounding box center [423, 263] width 354 height 33
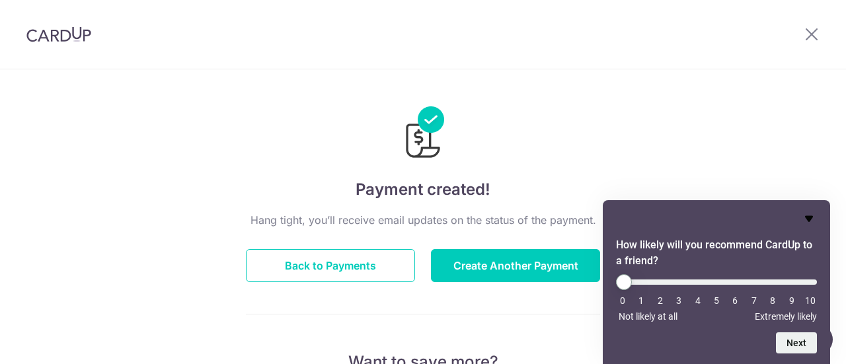
click at [807, 216] on icon "Hide survey" at bounding box center [809, 219] width 8 height 6
